Goal: Task Accomplishment & Management: Manage account settings

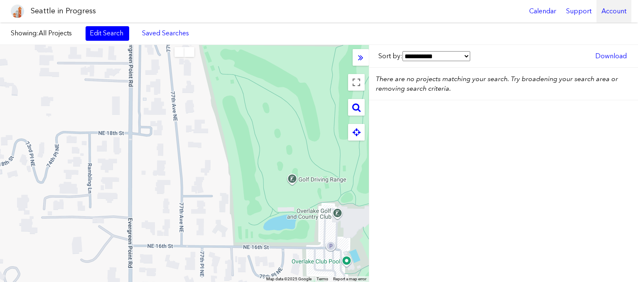
click at [598, 13] on div "Calendar Support Account" at bounding box center [577, 11] width 107 height 22
click at [601, 14] on div "Account" at bounding box center [614, 11] width 35 height 22
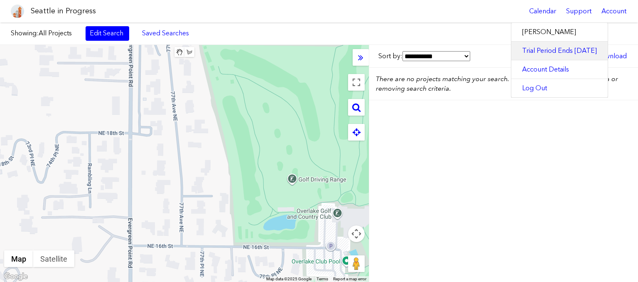
click at [561, 50] on link "Trial Period Ends [DATE]" at bounding box center [559, 51] width 96 height 18
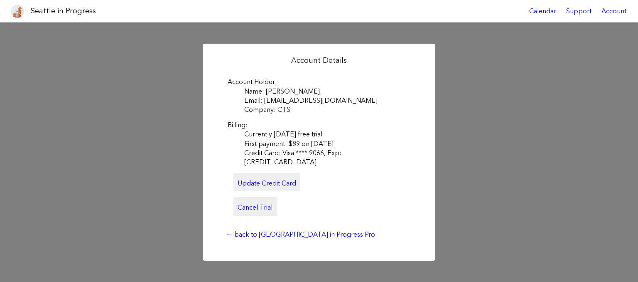
click at [254, 202] on link "Cancel Trial" at bounding box center [254, 206] width 43 height 18
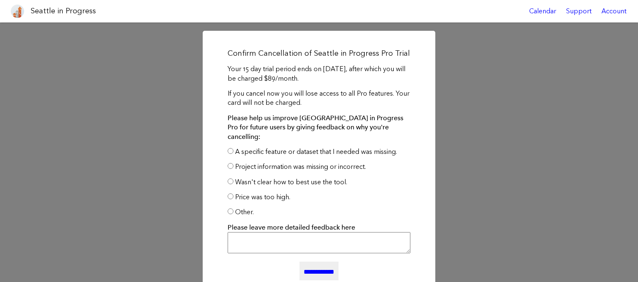
scroll to position [41, 0]
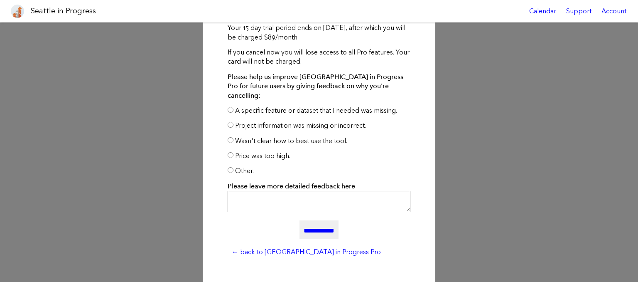
click at [315, 223] on input "**********" at bounding box center [318, 229] width 39 height 18
